Goal: Find specific page/section: Find specific page/section

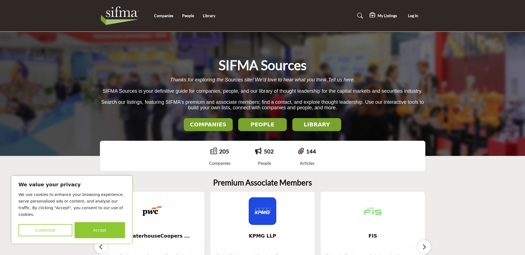
scroll to position [83, 0]
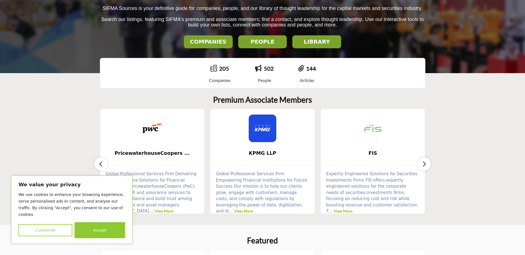
click at [231, 43] on h2 "LIBRARY" at bounding box center [208, 41] width 46 height 7
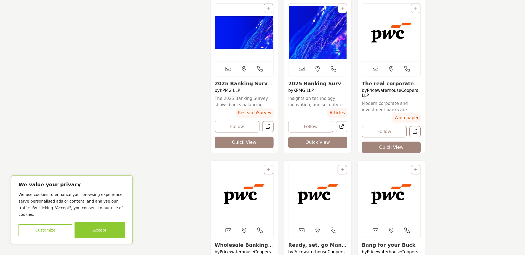
scroll to position [662, 0]
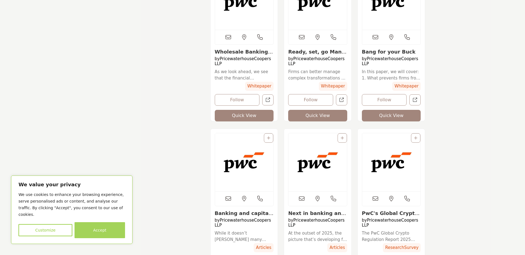
click at [92, 234] on button "Accept" at bounding box center [100, 230] width 51 height 16
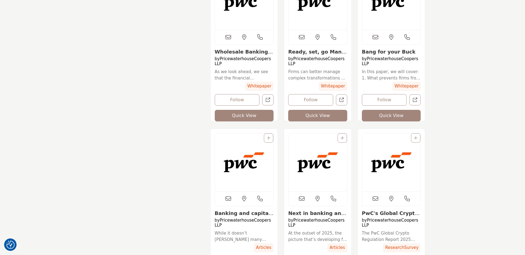
scroll to position [0, 0]
